Goal: Book appointment/travel/reservation

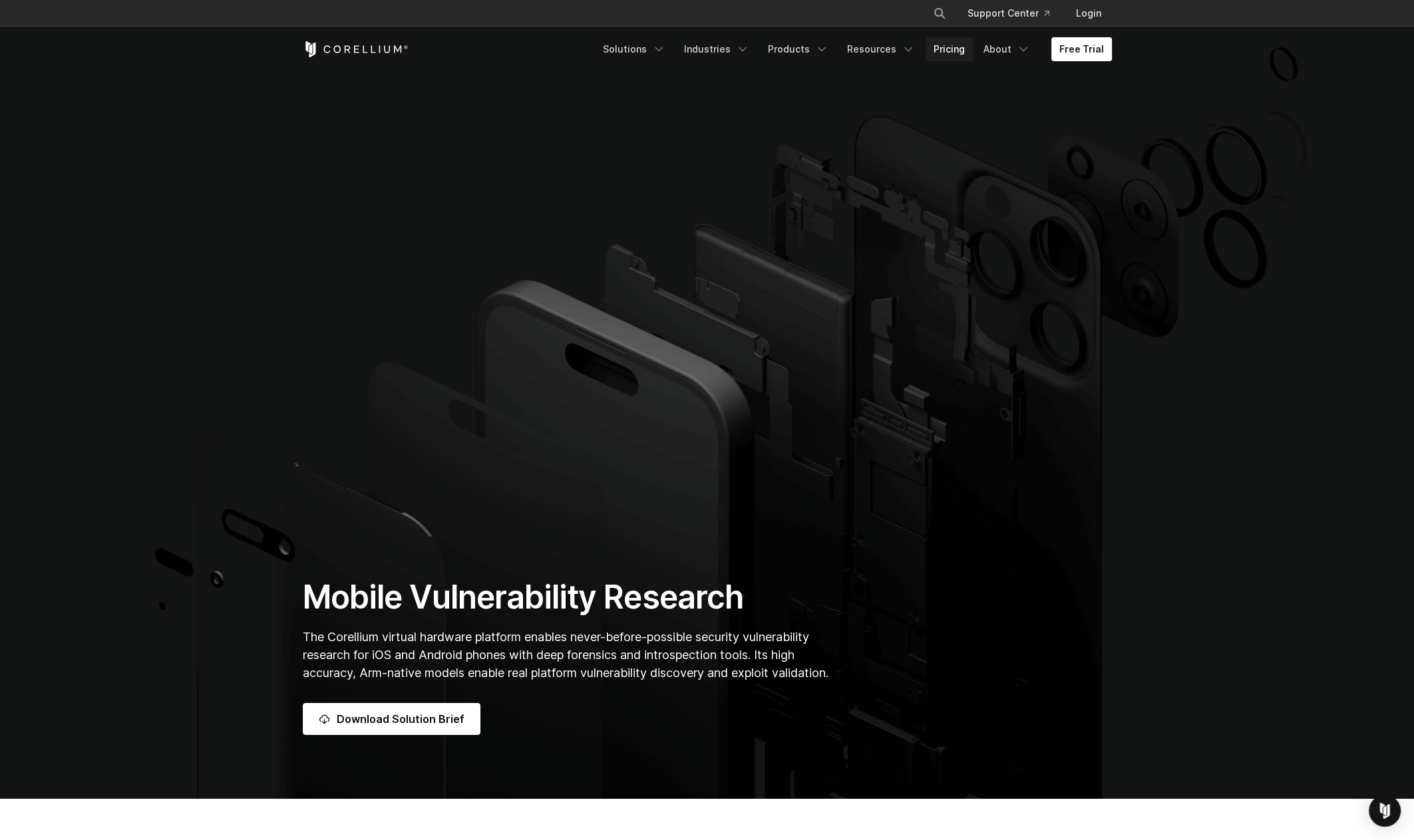
click at [950, 50] on link "Pricing" at bounding box center [950, 49] width 47 height 24
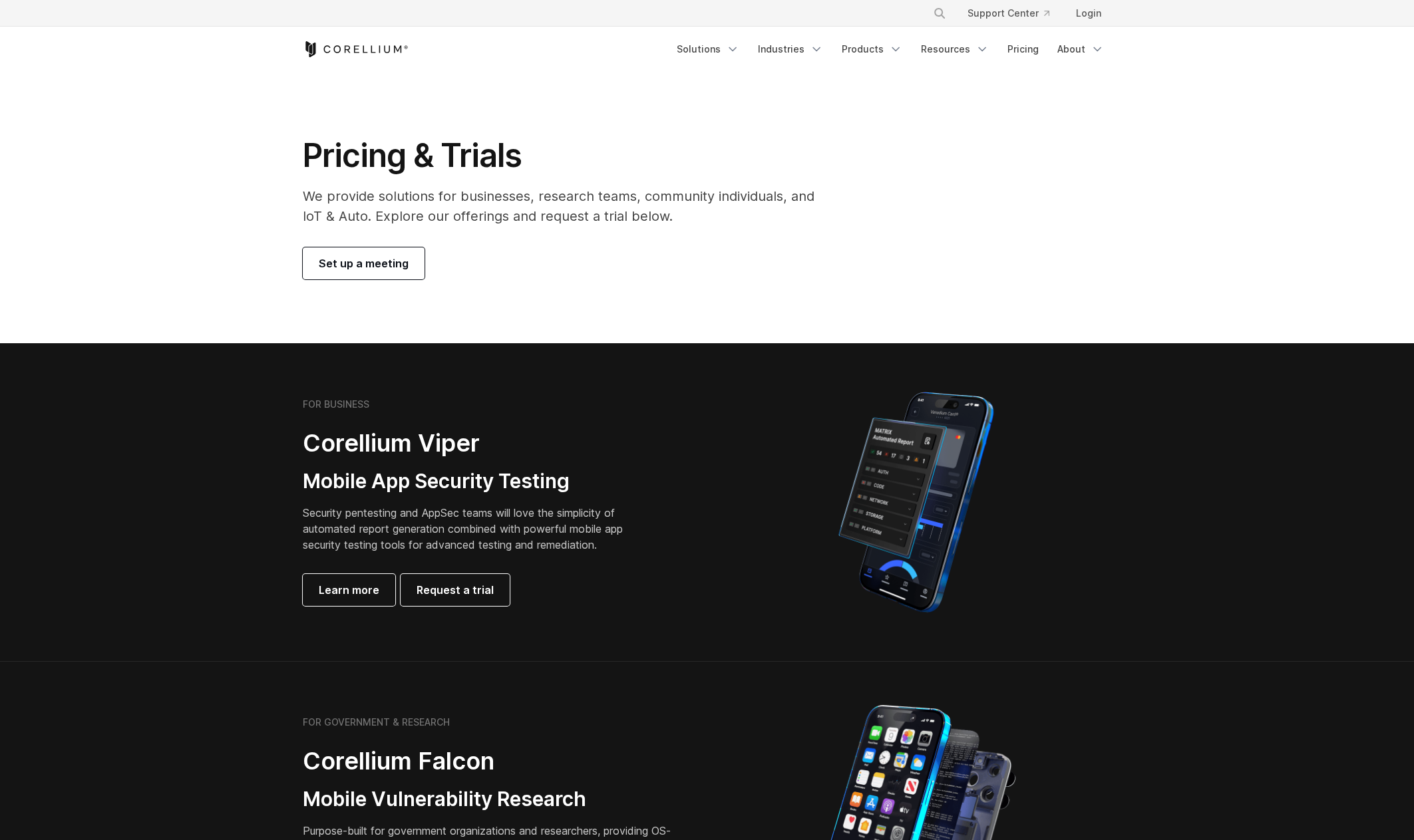
click at [368, 258] on span "Set up a meeting" at bounding box center [363, 264] width 89 height 16
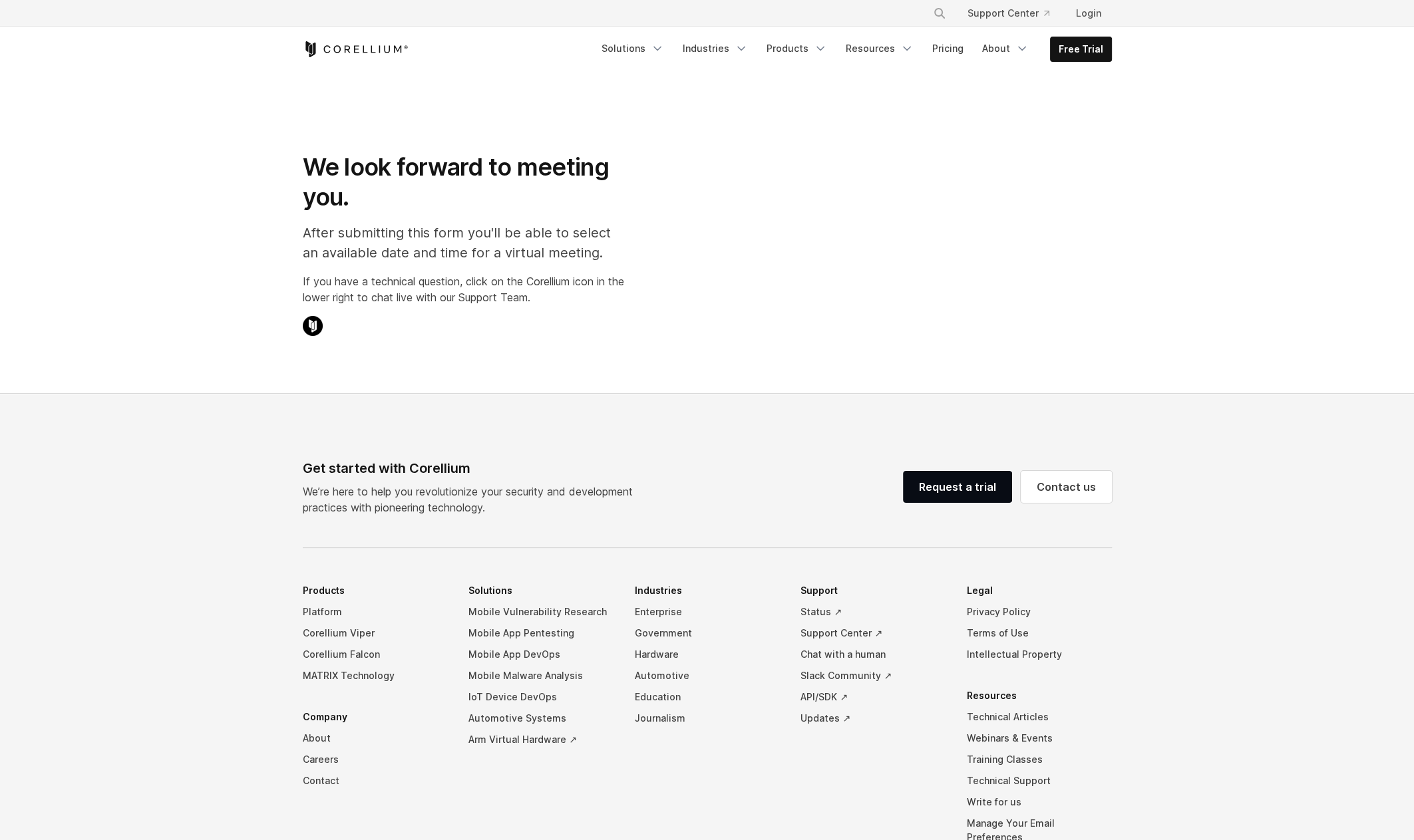
select select "**"
